Goal: Information Seeking & Learning: Learn about a topic

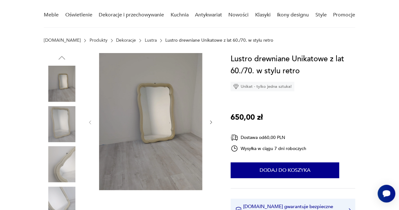
scroll to position [48, 0]
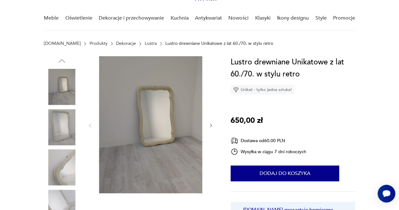
click at [155, 131] on img at bounding box center [150, 124] width 103 height 137
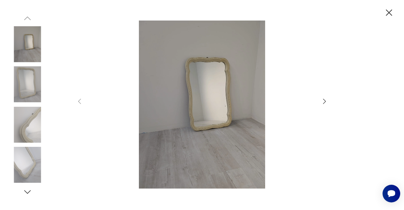
click at [322, 102] on icon "button" at bounding box center [324, 101] width 8 height 8
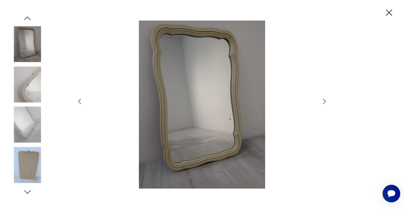
click at [322, 102] on icon "button" at bounding box center [324, 101] width 8 height 8
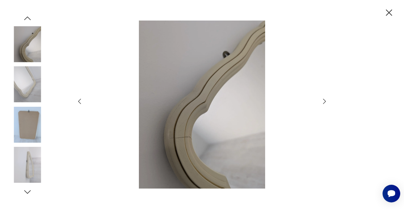
click at [322, 102] on icon "button" at bounding box center [324, 101] width 8 height 8
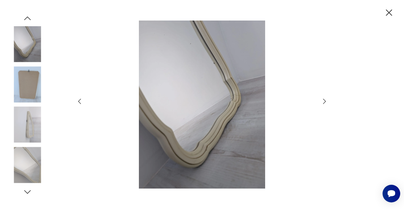
click at [322, 102] on icon "button" at bounding box center [324, 101] width 8 height 8
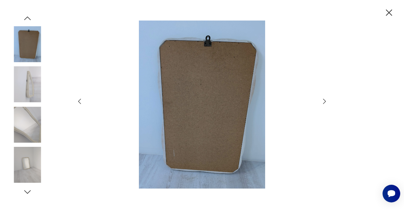
click at [322, 102] on icon "button" at bounding box center [324, 101] width 8 height 8
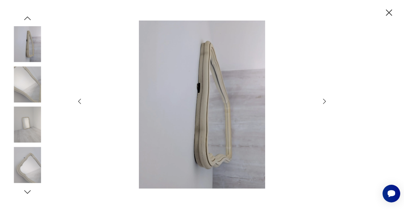
click at [322, 102] on icon "button" at bounding box center [324, 101] width 8 height 8
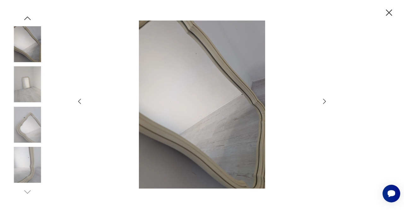
click at [322, 102] on icon "button" at bounding box center [324, 101] width 8 height 8
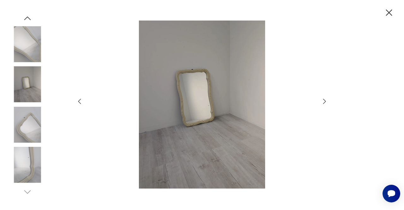
click at [322, 102] on icon "button" at bounding box center [324, 101] width 8 height 8
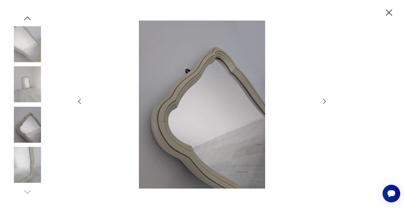
click at [322, 102] on icon "button" at bounding box center [324, 101] width 8 height 8
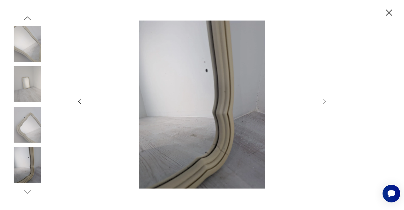
click at [27, 38] on img at bounding box center [27, 44] width 36 height 36
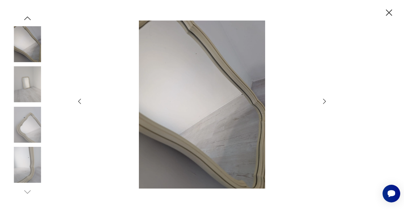
click at [26, 17] on icon "button" at bounding box center [27, 17] width 7 height 3
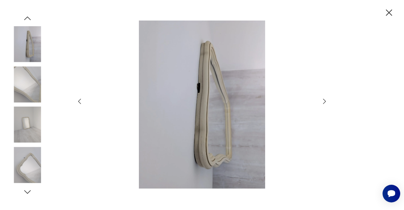
click at [26, 17] on icon "button" at bounding box center [27, 17] width 7 height 3
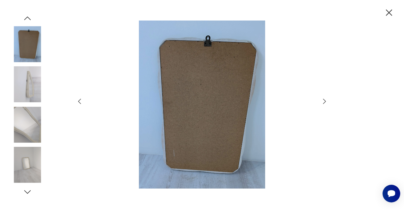
click at [26, 17] on icon "button" at bounding box center [27, 17] width 7 height 3
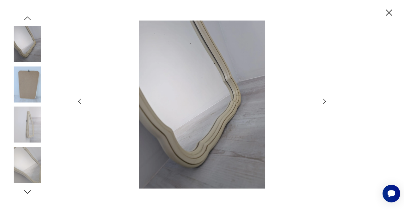
click at [26, 17] on icon "button" at bounding box center [27, 17] width 7 height 3
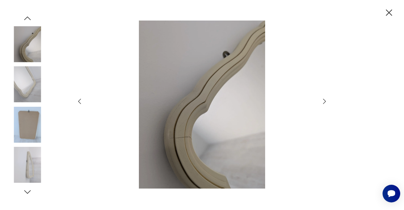
click at [26, 17] on icon "button" at bounding box center [27, 17] width 7 height 3
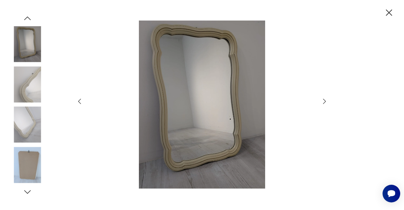
click at [26, 17] on icon "button" at bounding box center [27, 17] width 7 height 3
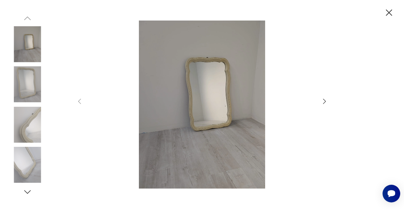
click at [386, 13] on icon "button" at bounding box center [388, 12] width 11 height 11
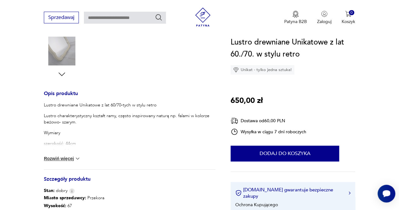
scroll to position [210, 0]
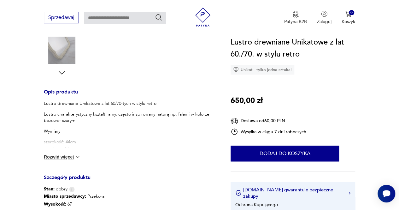
click at [68, 158] on button "Rozwiń więcej" at bounding box center [62, 157] width 37 height 6
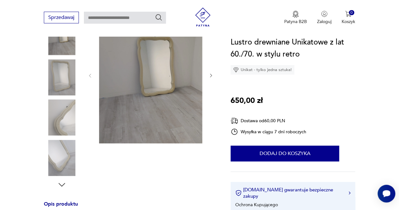
scroll to position [68, 0]
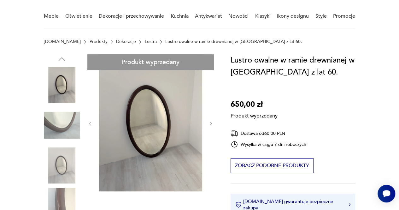
scroll to position [55, 0]
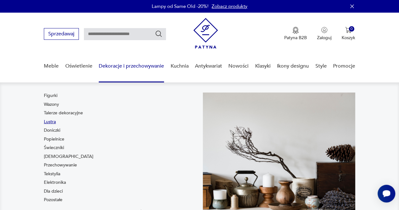
click at [47, 122] on link "Lustra" at bounding box center [50, 122] width 12 height 6
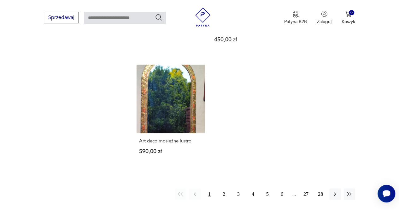
scroll to position [847, 0]
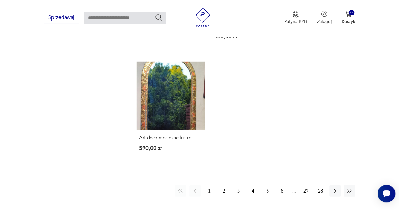
click at [224, 185] on button "2" at bounding box center [223, 190] width 11 height 11
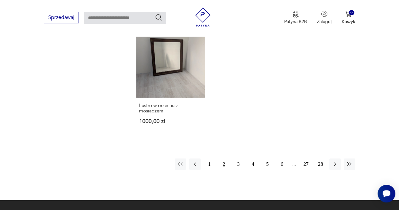
scroll to position [861, 0]
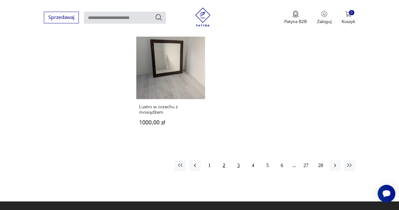
click at [238, 160] on button "3" at bounding box center [238, 165] width 11 height 11
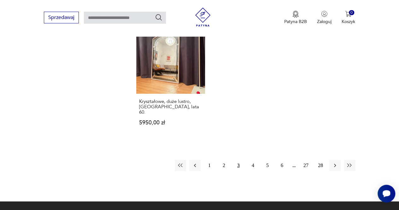
scroll to position [887, 0]
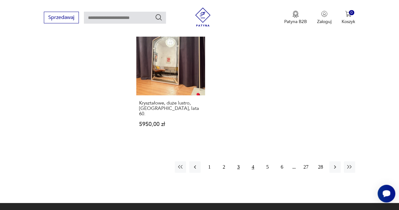
click at [254, 161] on button "4" at bounding box center [252, 166] width 11 height 11
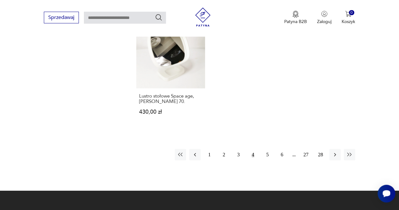
scroll to position [857, 0]
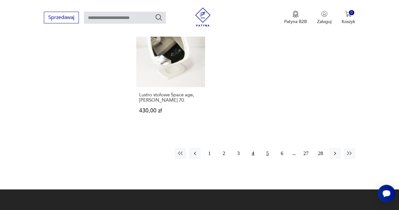
click at [266, 152] on button "5" at bounding box center [267, 153] width 11 height 11
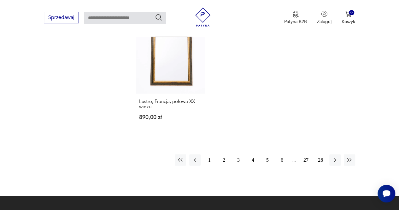
scroll to position [879, 0]
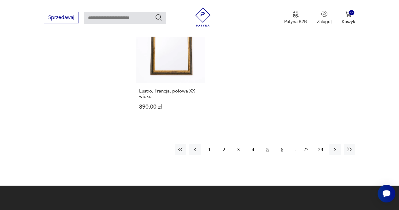
click at [282, 144] on button "6" at bounding box center [281, 149] width 11 height 11
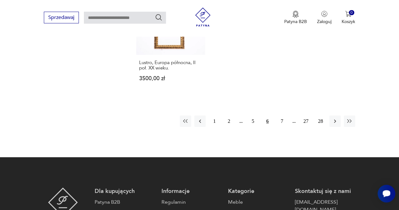
scroll to position [888, 0]
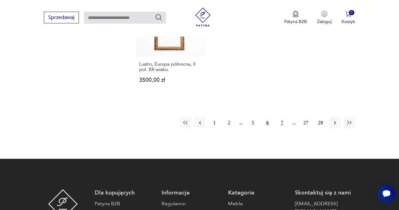
click at [280, 122] on button "7" at bounding box center [281, 122] width 11 height 11
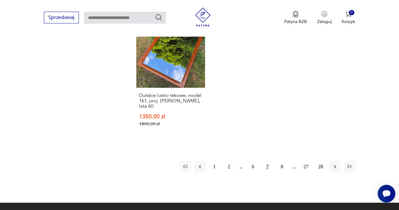
scroll to position [882, 0]
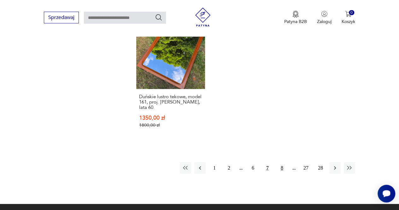
click at [283, 162] on button "8" at bounding box center [281, 167] width 11 height 11
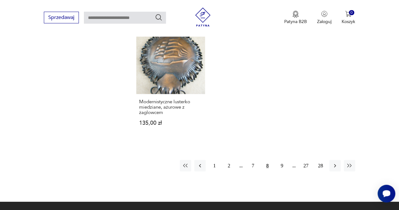
scroll to position [864, 0]
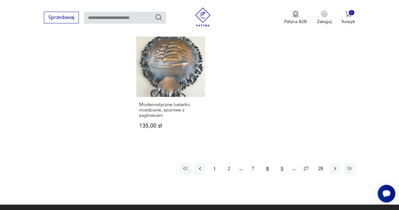
click at [279, 163] on button "9" at bounding box center [281, 168] width 11 height 11
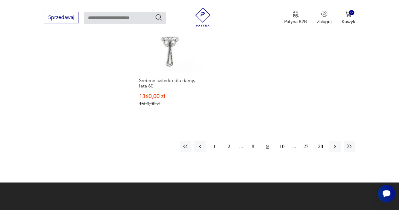
scroll to position [876, 0]
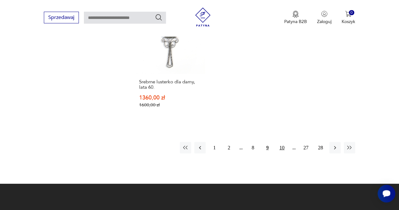
click at [279, 142] on button "10" at bounding box center [281, 147] width 11 height 11
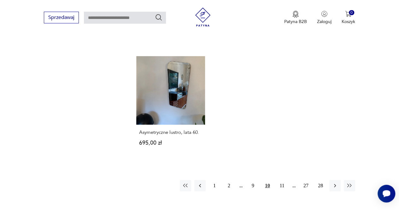
scroll to position [881, 0]
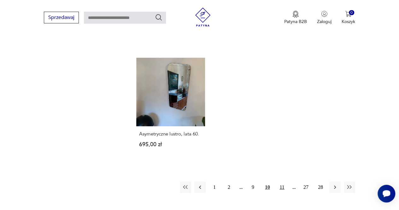
click at [281, 181] on button "11" at bounding box center [281, 186] width 11 height 11
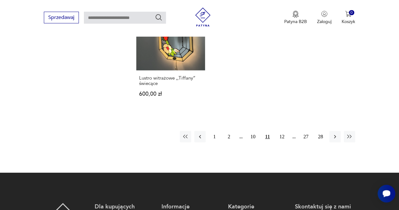
scroll to position [885, 0]
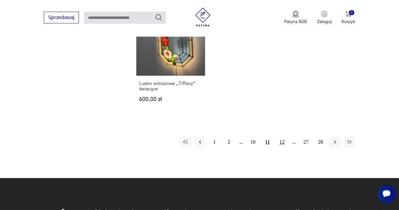
click at [280, 136] on button "12" at bounding box center [281, 141] width 11 height 11
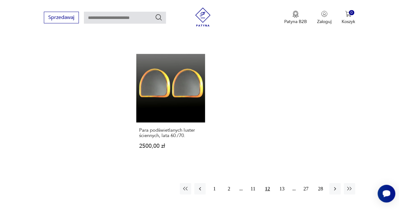
scroll to position [847, 0]
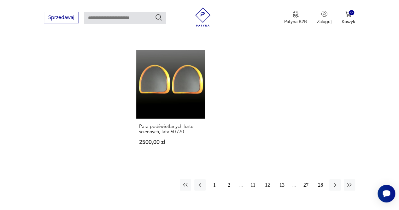
click at [283, 180] on button "13" at bounding box center [281, 184] width 11 height 11
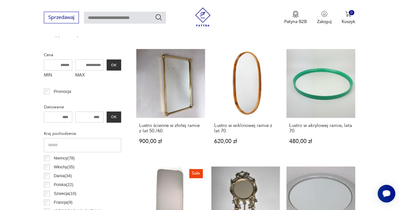
scroll to position [276, 0]
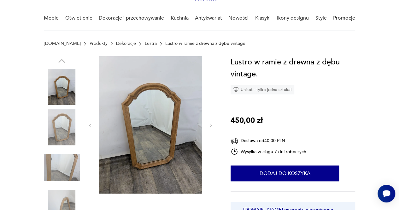
scroll to position [47, 0]
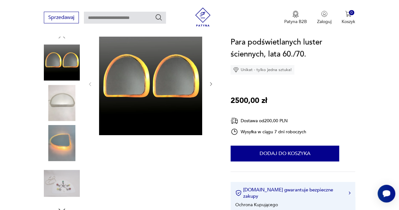
scroll to position [69, 0]
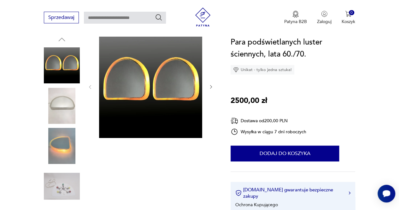
click at [64, 103] on img at bounding box center [62, 106] width 36 height 36
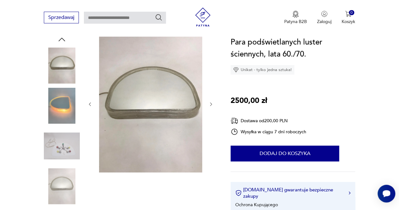
click at [64, 142] on img at bounding box center [62, 146] width 36 height 36
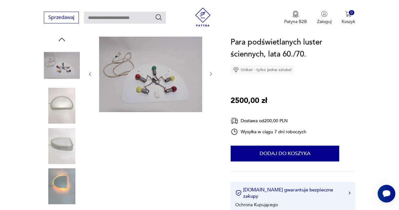
click at [61, 106] on img at bounding box center [62, 106] width 36 height 36
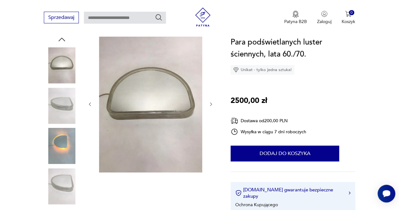
click at [61, 111] on img at bounding box center [62, 106] width 36 height 36
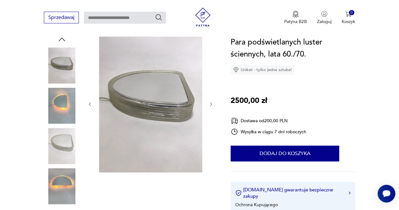
scroll to position [82, 0]
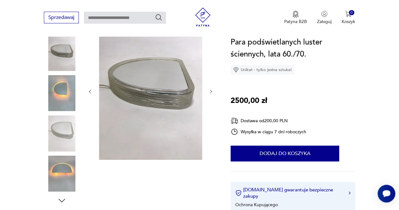
click at [60, 147] on img at bounding box center [62, 133] width 36 height 36
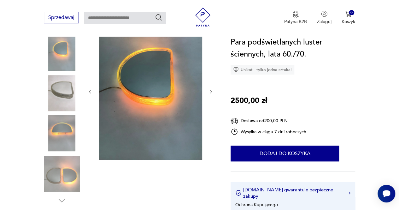
click at [57, 173] on img at bounding box center [62, 174] width 36 height 36
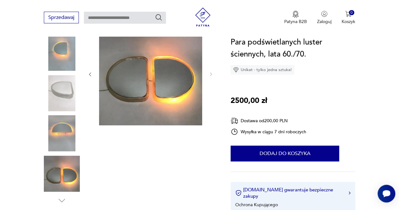
click at [63, 138] on img at bounding box center [62, 133] width 36 height 36
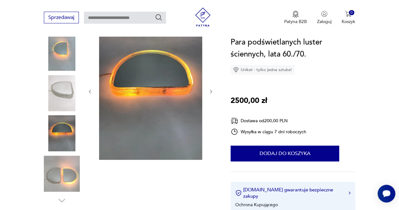
click at [54, 56] on img at bounding box center [62, 53] width 36 height 36
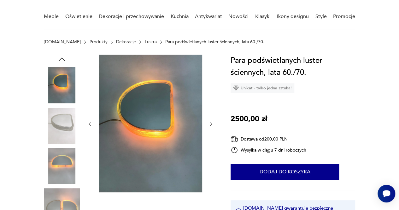
scroll to position [44, 0]
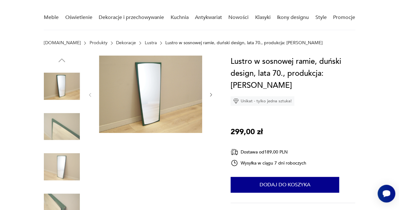
click at [68, 126] on img at bounding box center [62, 127] width 36 height 36
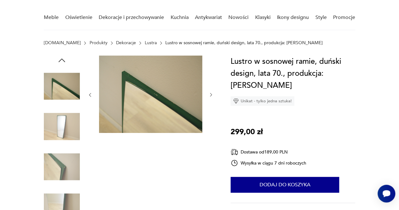
click at [177, 116] on img at bounding box center [150, 94] width 103 height 77
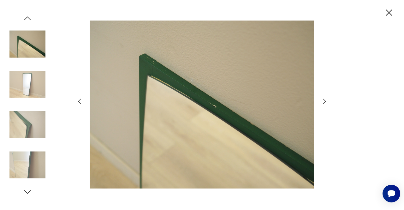
click at [320, 101] on icon "button" at bounding box center [324, 101] width 8 height 8
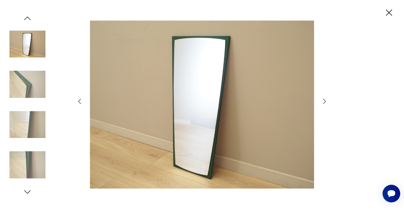
click at [320, 101] on icon "button" at bounding box center [324, 101] width 8 height 8
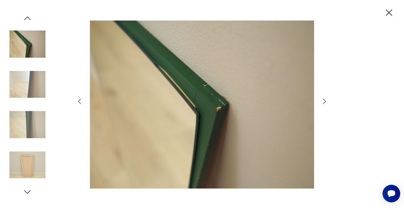
click at [320, 101] on icon "button" at bounding box center [324, 101] width 8 height 8
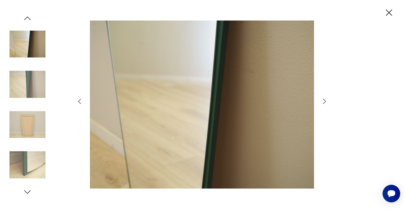
click at [320, 101] on icon "button" at bounding box center [324, 101] width 8 height 8
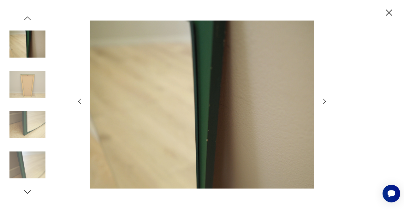
click at [320, 101] on icon "button" at bounding box center [324, 101] width 8 height 8
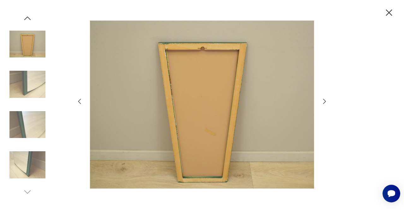
click at [320, 101] on icon "button" at bounding box center [324, 101] width 8 height 8
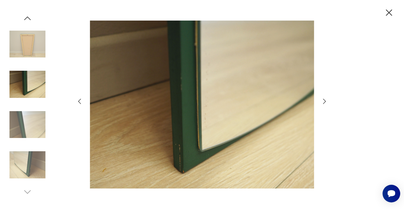
click at [320, 101] on icon "button" at bounding box center [324, 101] width 8 height 8
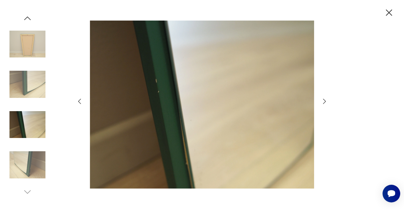
click at [320, 101] on icon "button" at bounding box center [324, 101] width 8 height 8
